Goal: Information Seeking & Learning: Learn about a topic

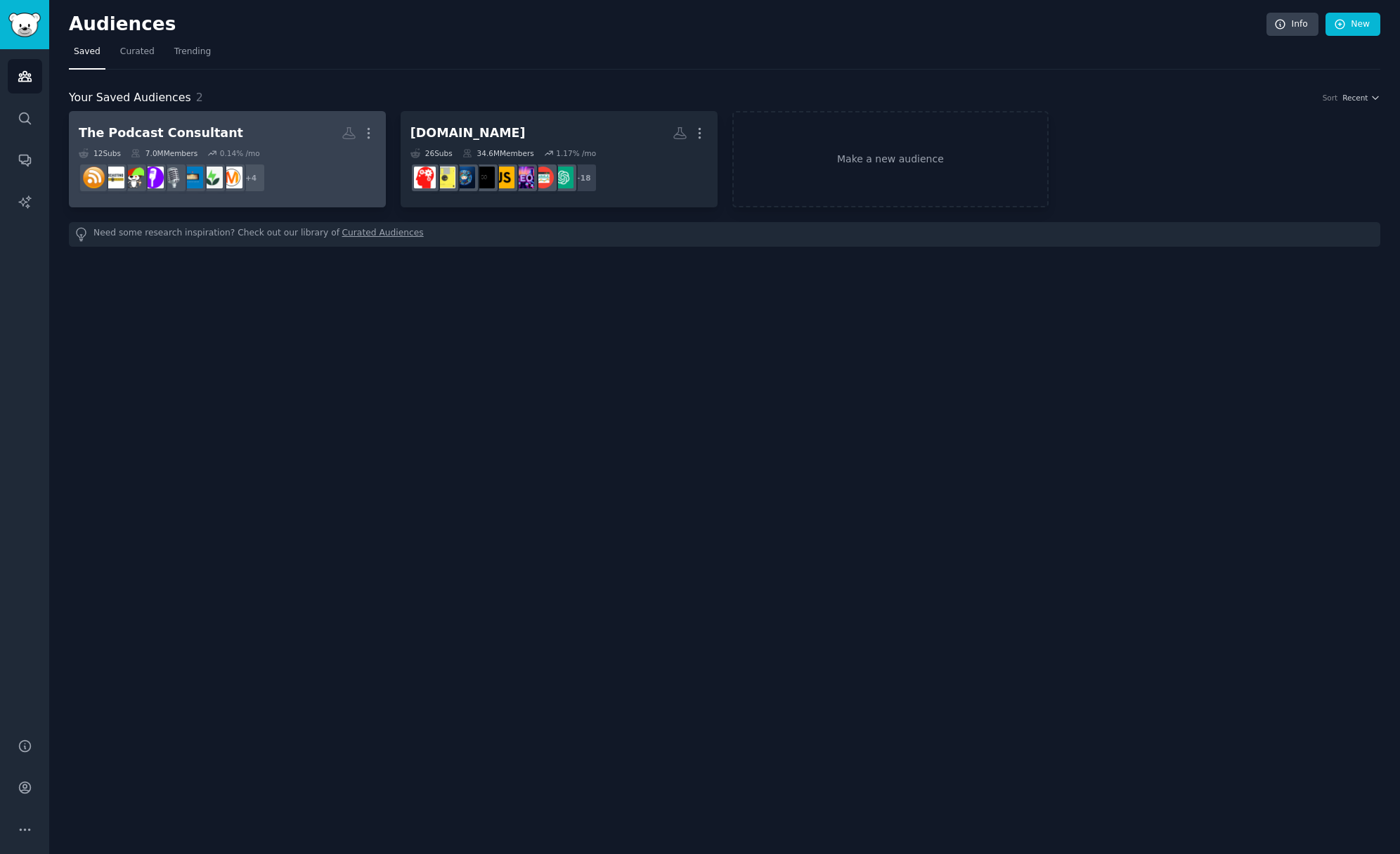
click at [229, 130] on h2 "The Podcast Consultant More" at bounding box center [227, 133] width 297 height 24
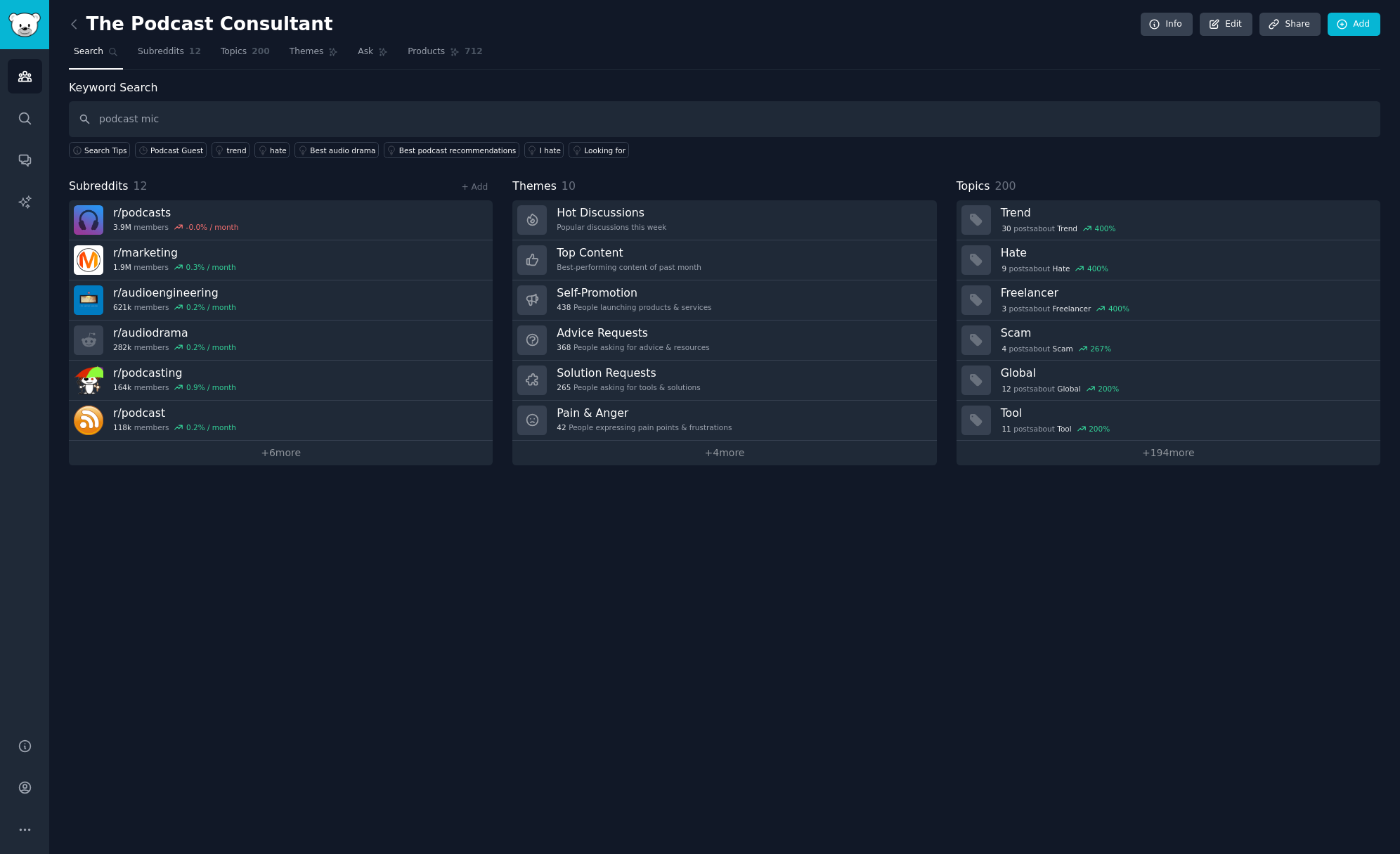
type input "podcast mic"
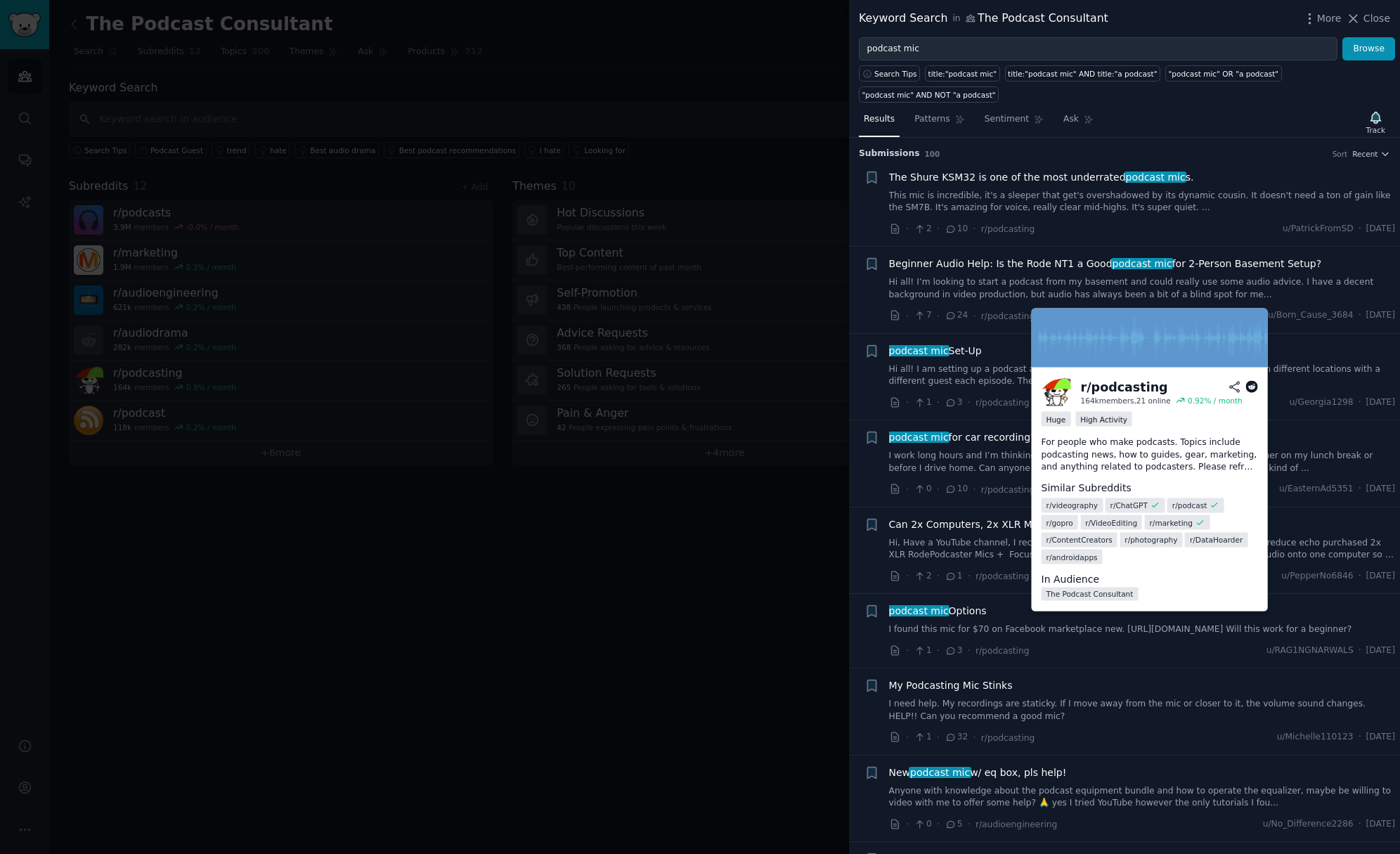
click at [1002, 285] on link "Hi all! I’m looking to start a podcast from my basement and could really use so…" at bounding box center [1142, 288] width 507 height 24
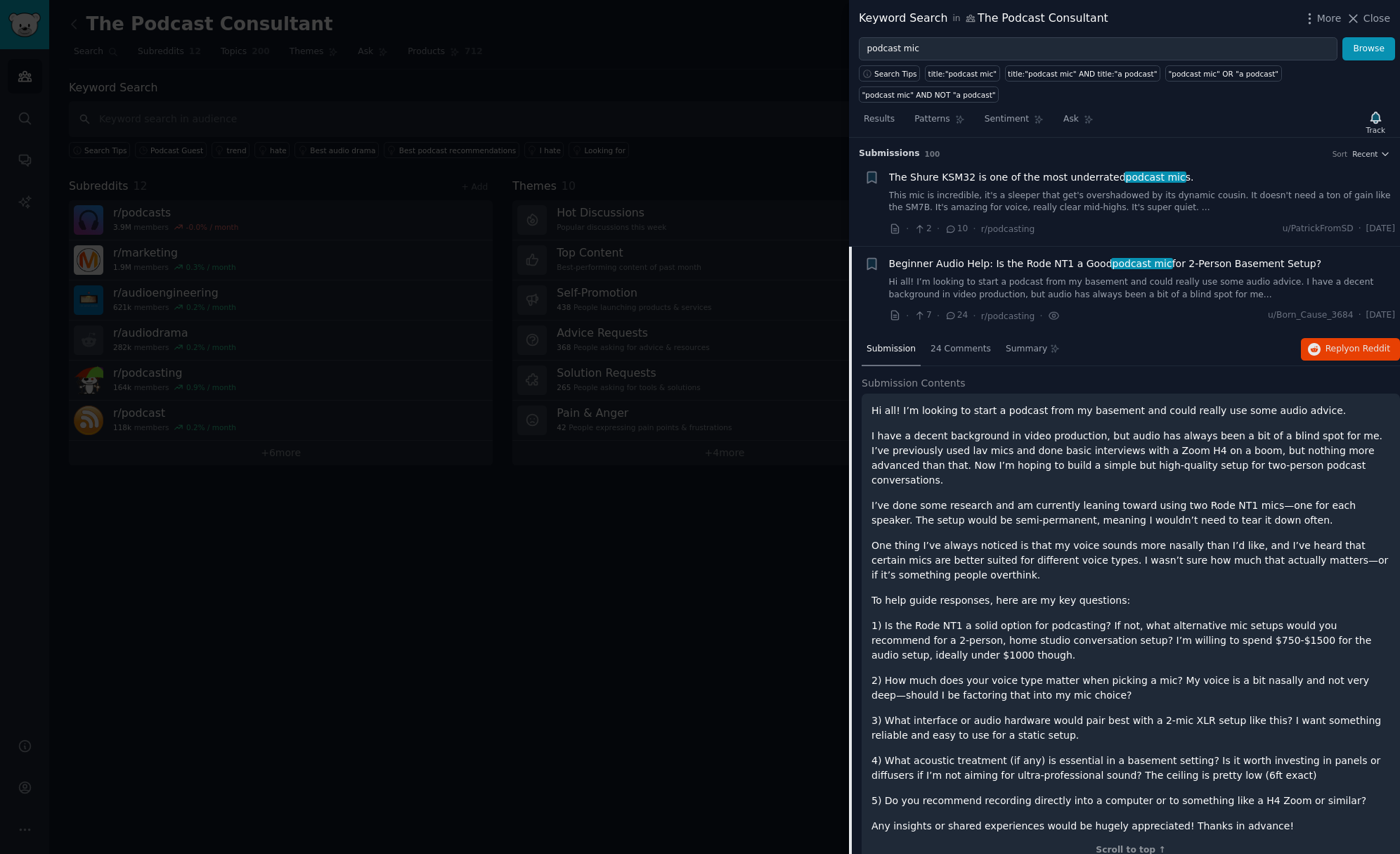
click at [904, 409] on p "Hi all! I’m looking to start a podcast from my basement and could really use so…" at bounding box center [1131, 411] width 518 height 15
click at [1358, 350] on span "on Reddit" at bounding box center [1370, 349] width 41 height 10
